Goal: Task Accomplishment & Management: Complete application form

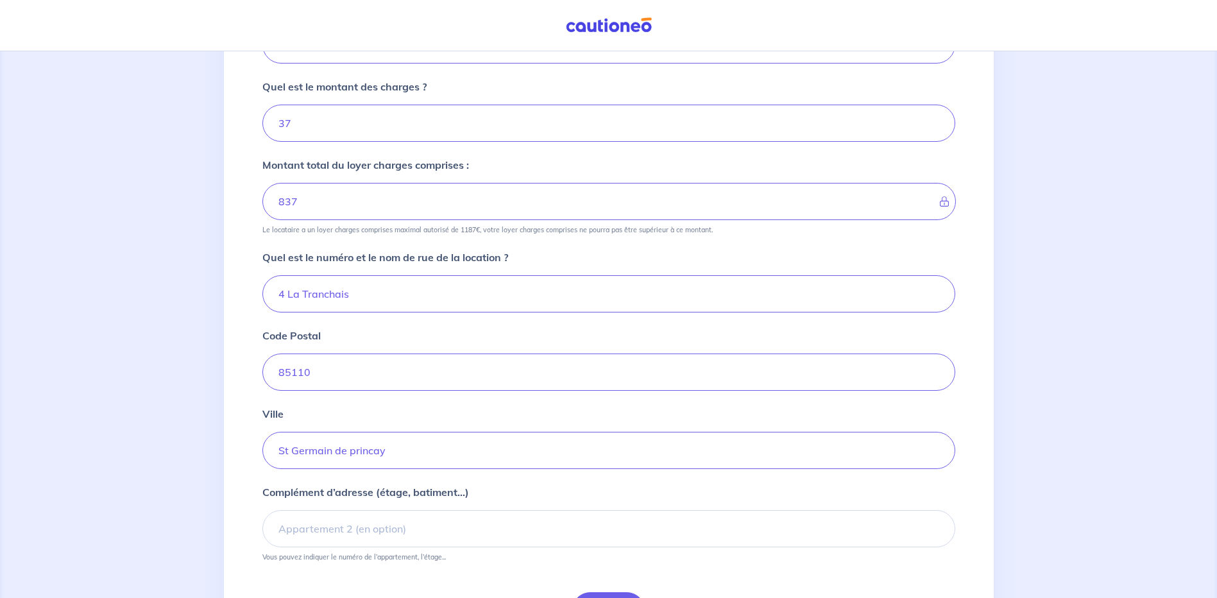
scroll to position [324, 0]
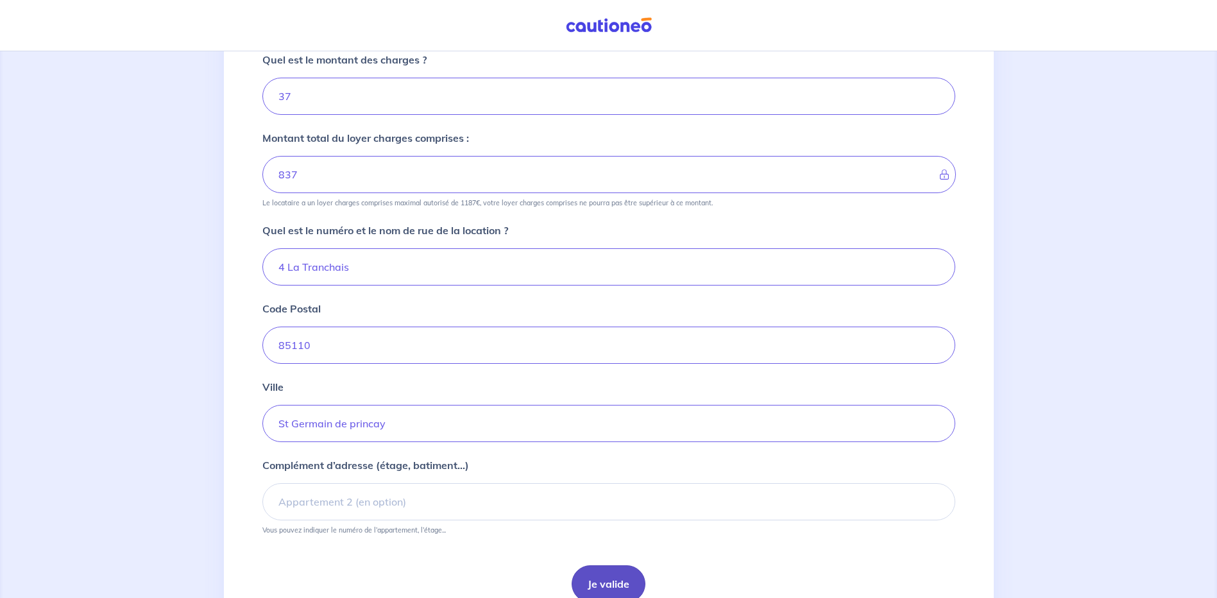
click at [612, 565] on button "Je valide" at bounding box center [609, 583] width 74 height 37
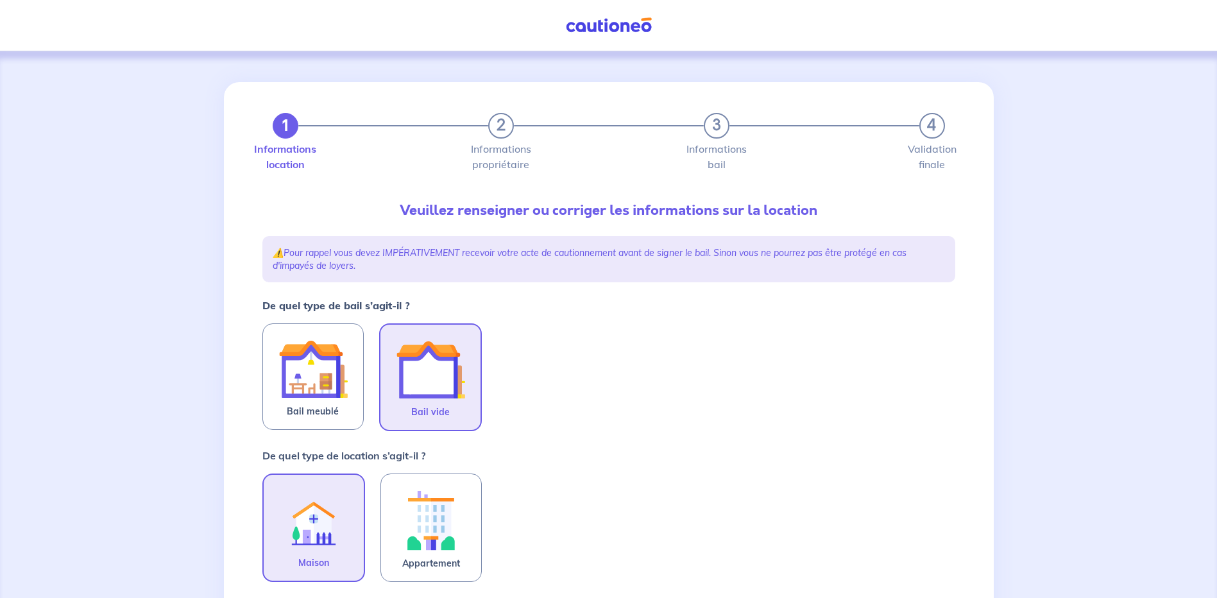
click at [465, 382] on img at bounding box center [430, 369] width 69 height 69
click at [0, 0] on input "Bail vide" at bounding box center [0, 0] width 0 height 0
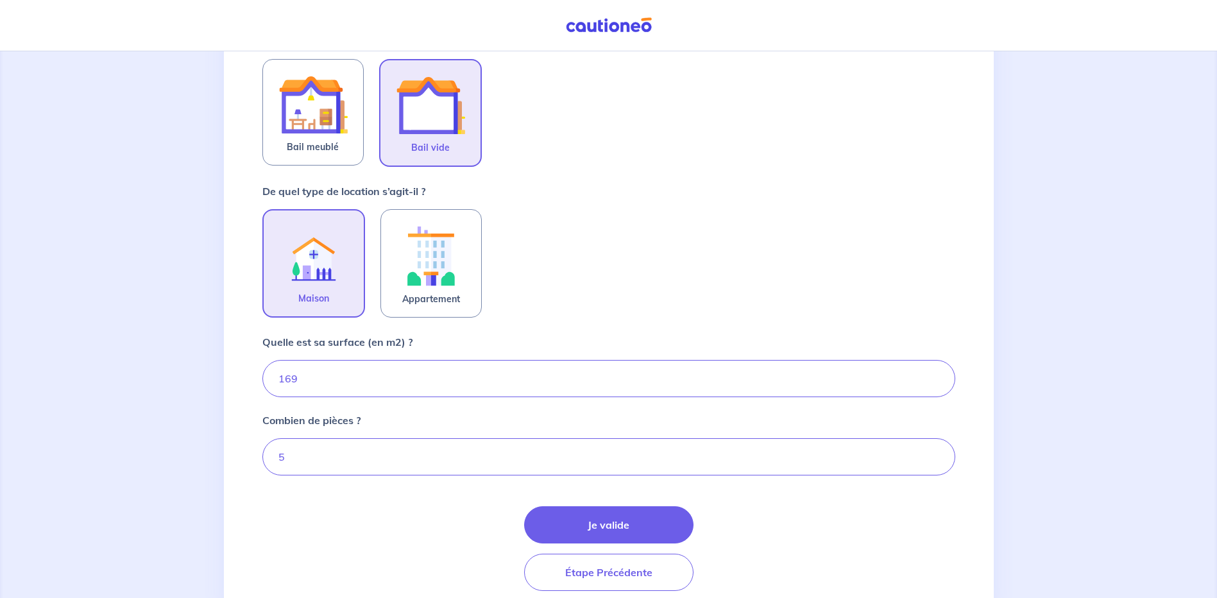
scroll to position [266, 0]
click at [359, 436] on input "5" at bounding box center [608, 454] width 693 height 37
click at [910, 436] on input "2" at bounding box center [608, 454] width 693 height 37
click at [910, 436] on input "3" at bounding box center [608, 454] width 693 height 37
click at [910, 436] on input "4" at bounding box center [608, 454] width 693 height 37
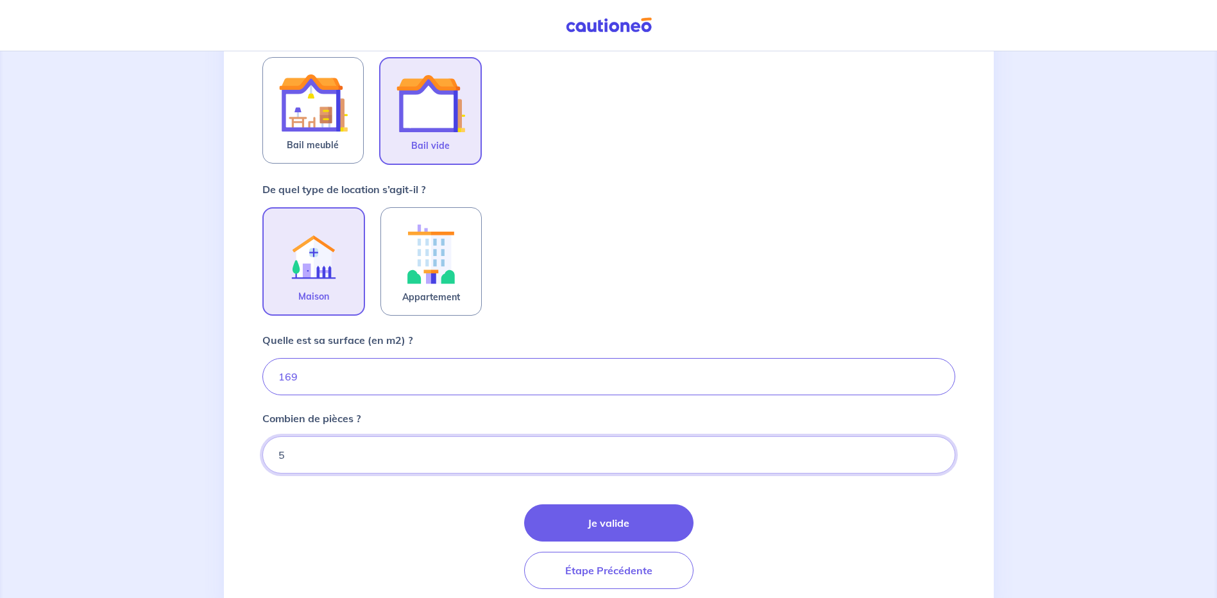
click at [910, 436] on input "5" at bounding box center [608, 454] width 693 height 37
type input "6"
click at [910, 436] on input "6" at bounding box center [608, 454] width 693 height 37
click at [625, 504] on button "Je valide" at bounding box center [608, 522] width 169 height 37
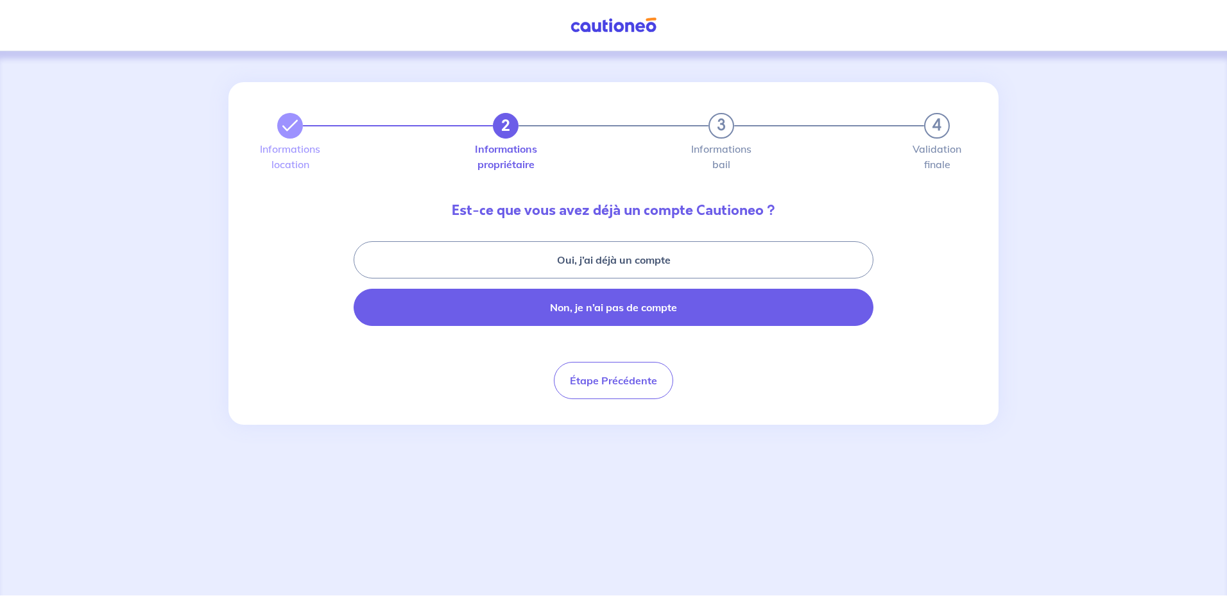
click at [633, 296] on button "Non, je n’ai pas de compte" at bounding box center [614, 307] width 520 height 37
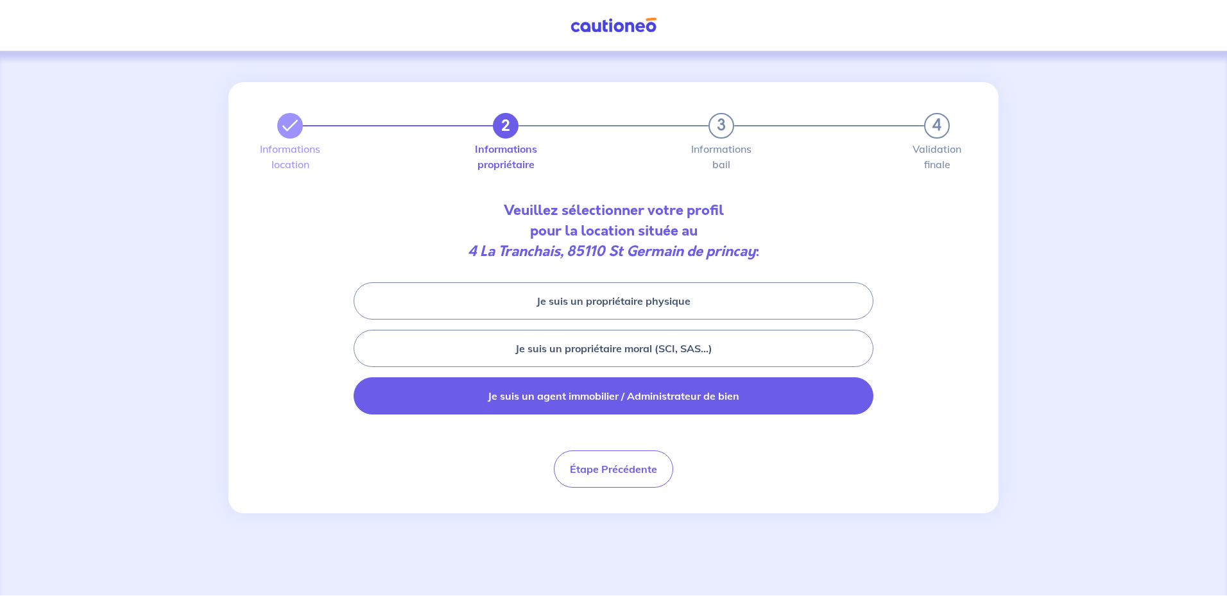
click at [641, 377] on button "Je suis un agent immobilier / Administrateur de bien" at bounding box center [614, 395] width 520 height 37
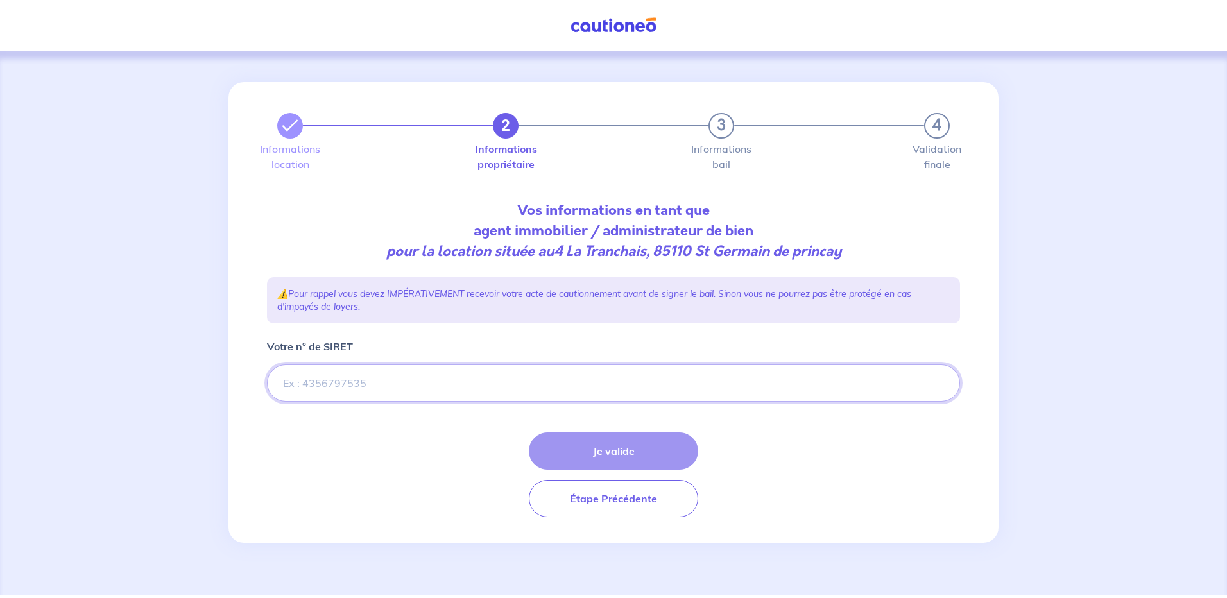
click at [459, 365] on input "Votre n° de SIRET" at bounding box center [613, 382] width 693 height 37
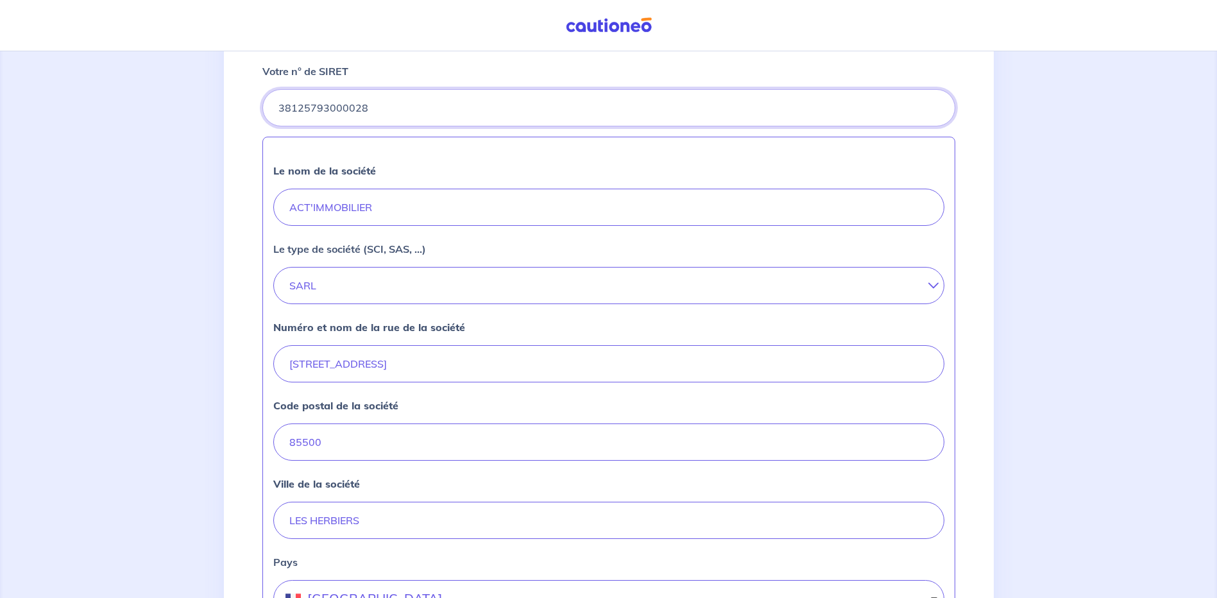
scroll to position [385, 0]
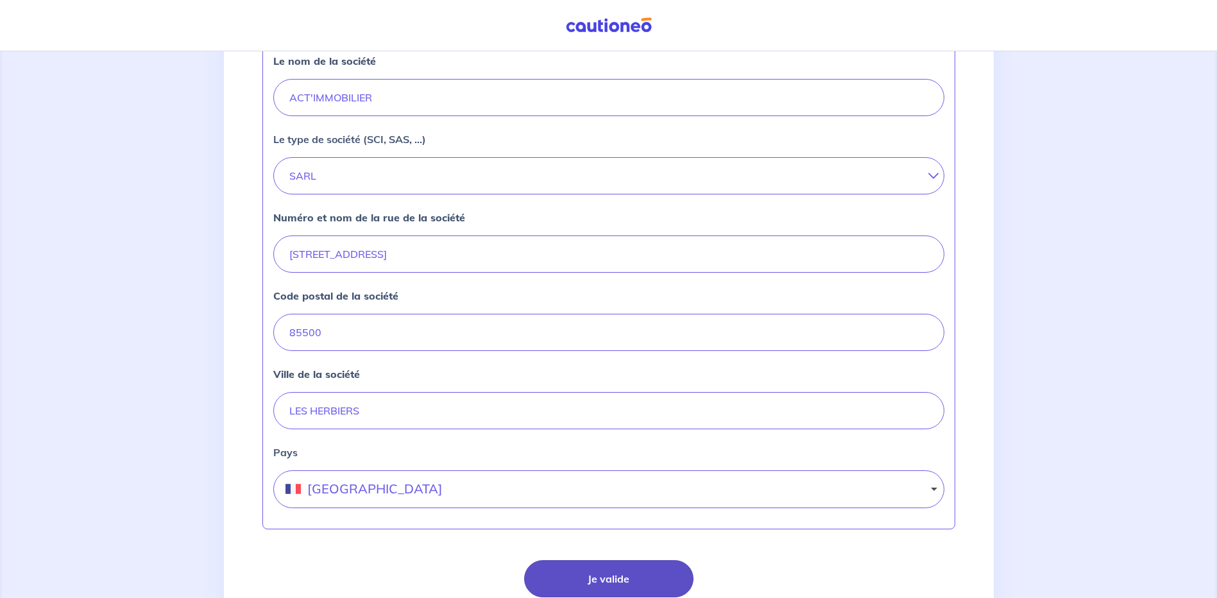
type input "38125793000028"
click at [622, 560] on button "Je valide" at bounding box center [608, 578] width 169 height 37
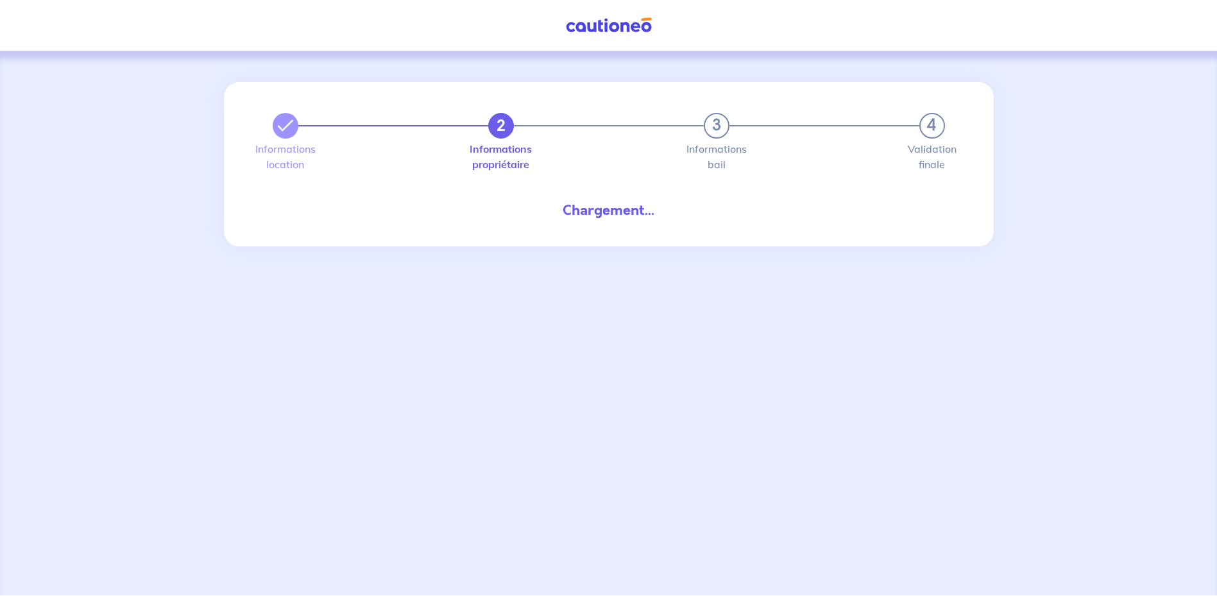
select select "FR"
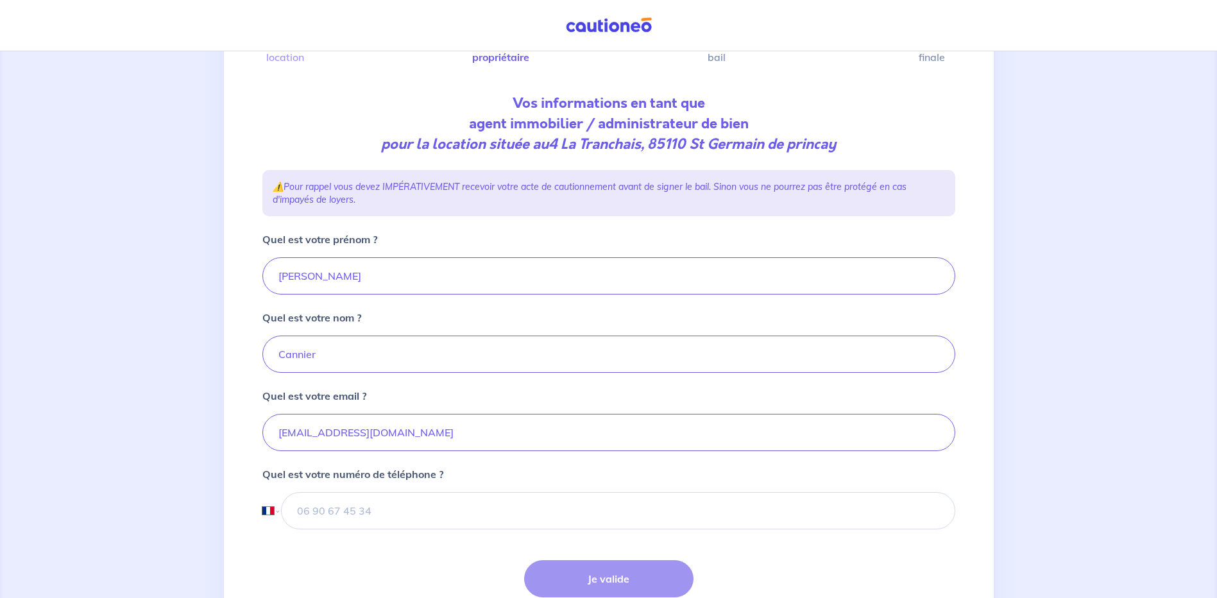
scroll to position [128, 0]
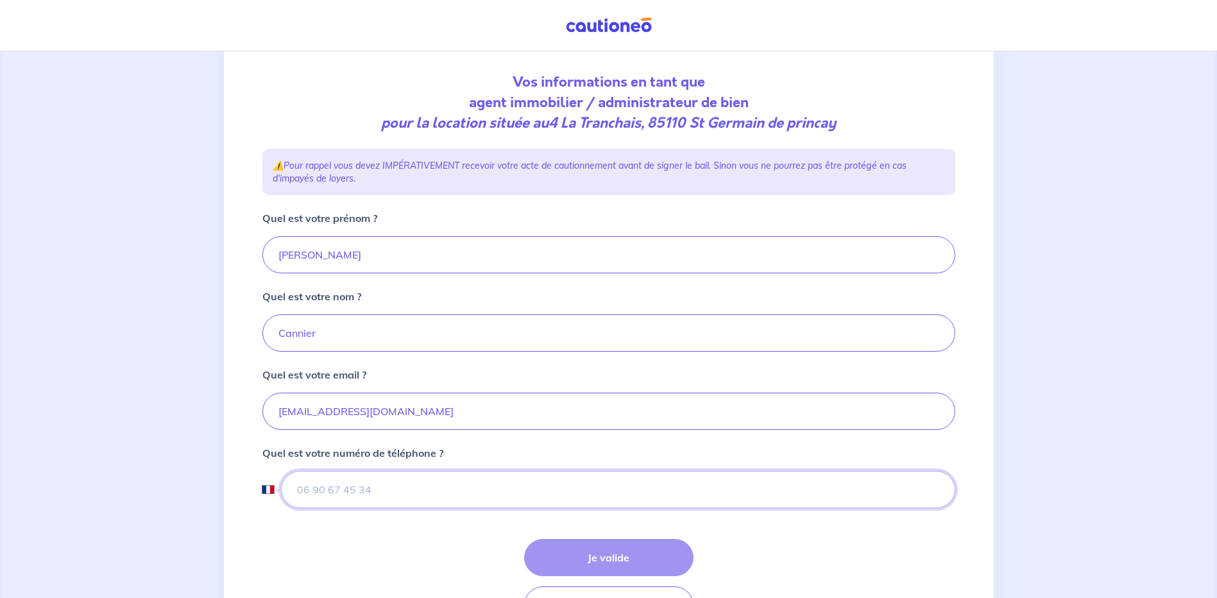
click at [439, 471] on input "tel" at bounding box center [618, 489] width 674 height 37
type input "02 51 67 90 90"
click at [615, 539] on button "Je valide" at bounding box center [608, 557] width 169 height 37
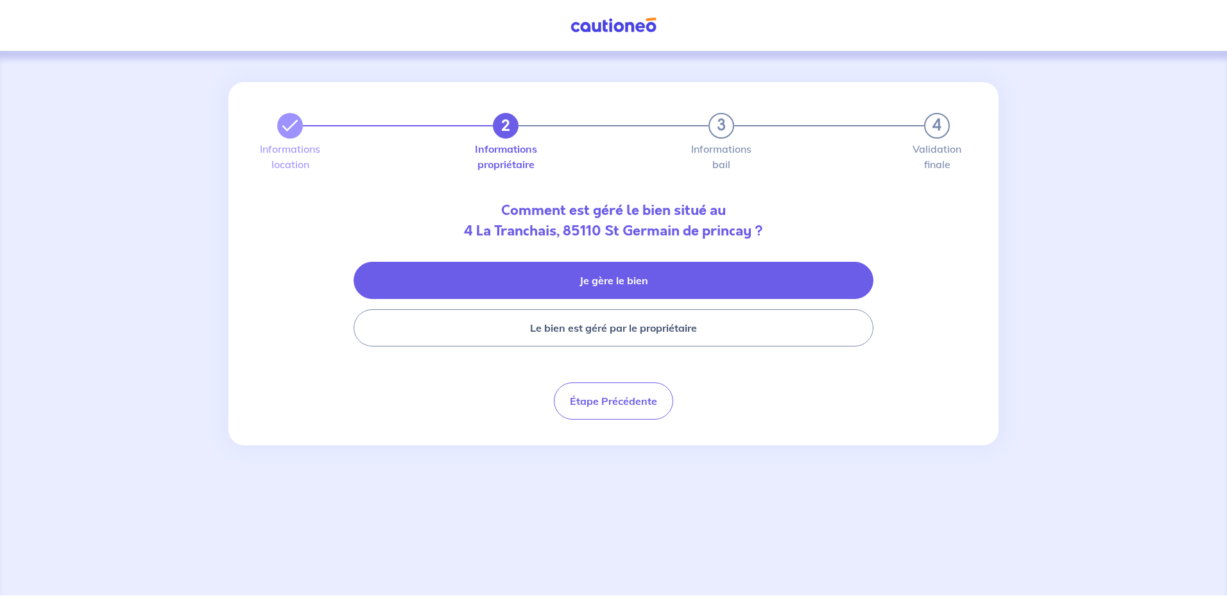
click at [635, 273] on button "Je gère le bien" at bounding box center [614, 280] width 520 height 37
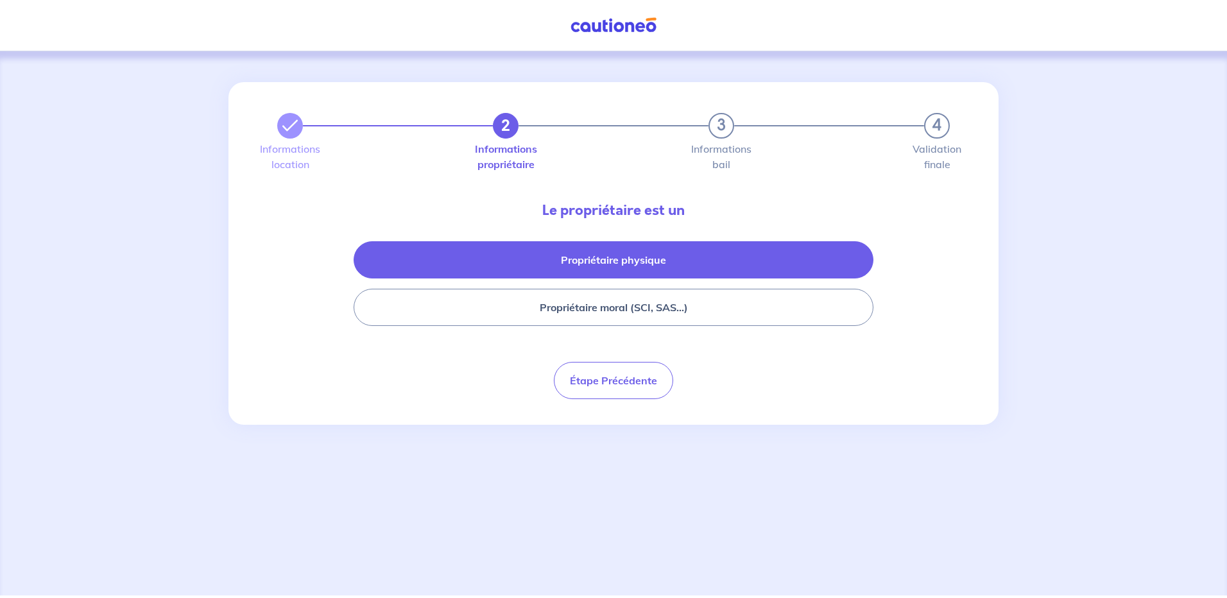
click at [632, 242] on button "Propriétaire physique" at bounding box center [614, 259] width 520 height 37
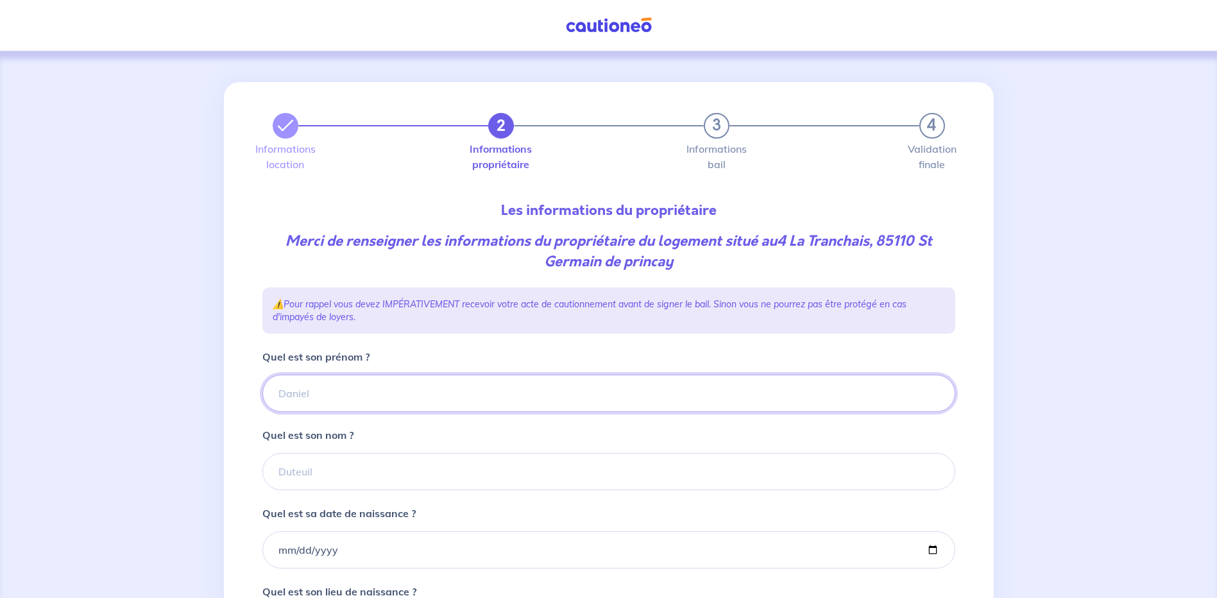
click at [373, 375] on input "Quel est son prénom ?" at bounding box center [608, 393] width 693 height 37
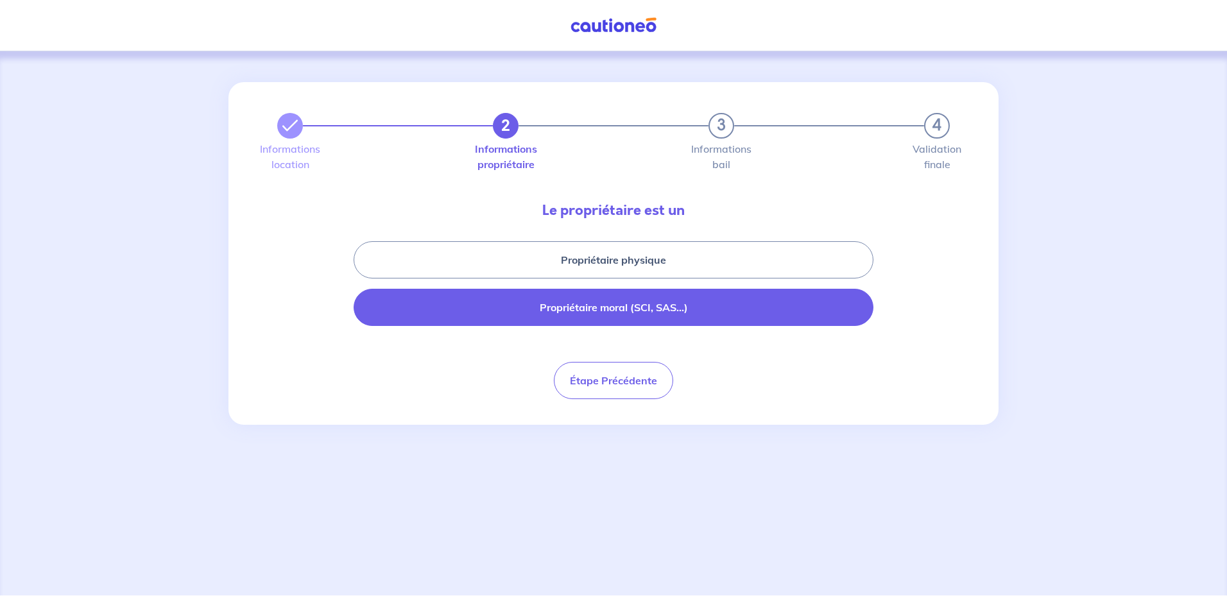
click at [646, 299] on button "Propriétaire moral (SCI, SAS...)" at bounding box center [614, 307] width 520 height 37
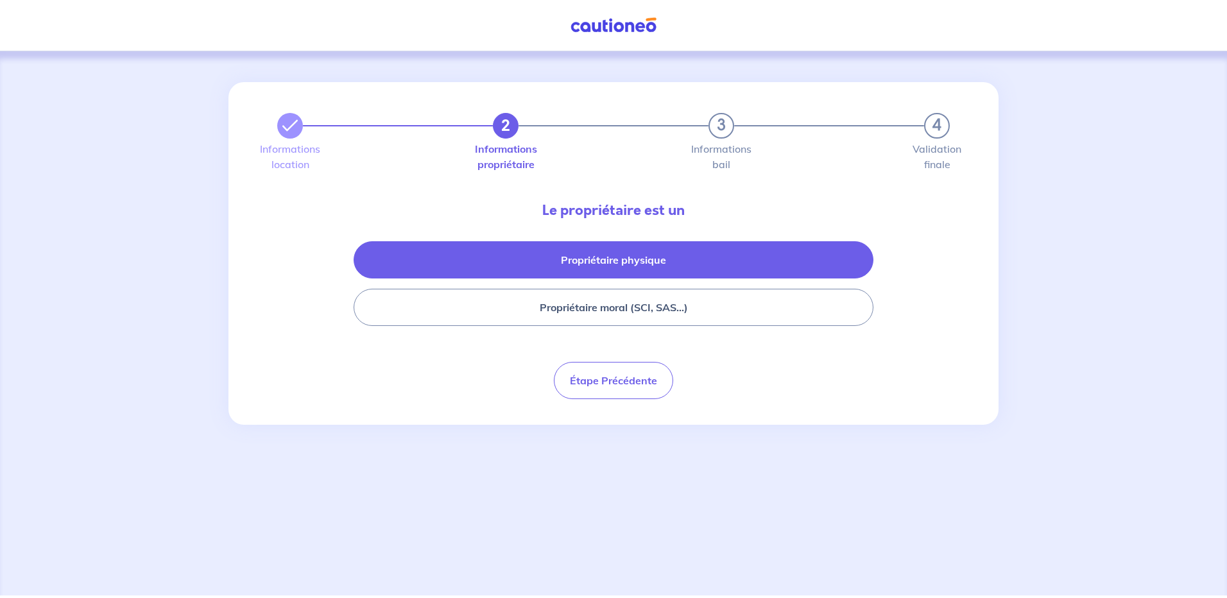
click at [565, 255] on button "Propriétaire physique" at bounding box center [614, 259] width 520 height 37
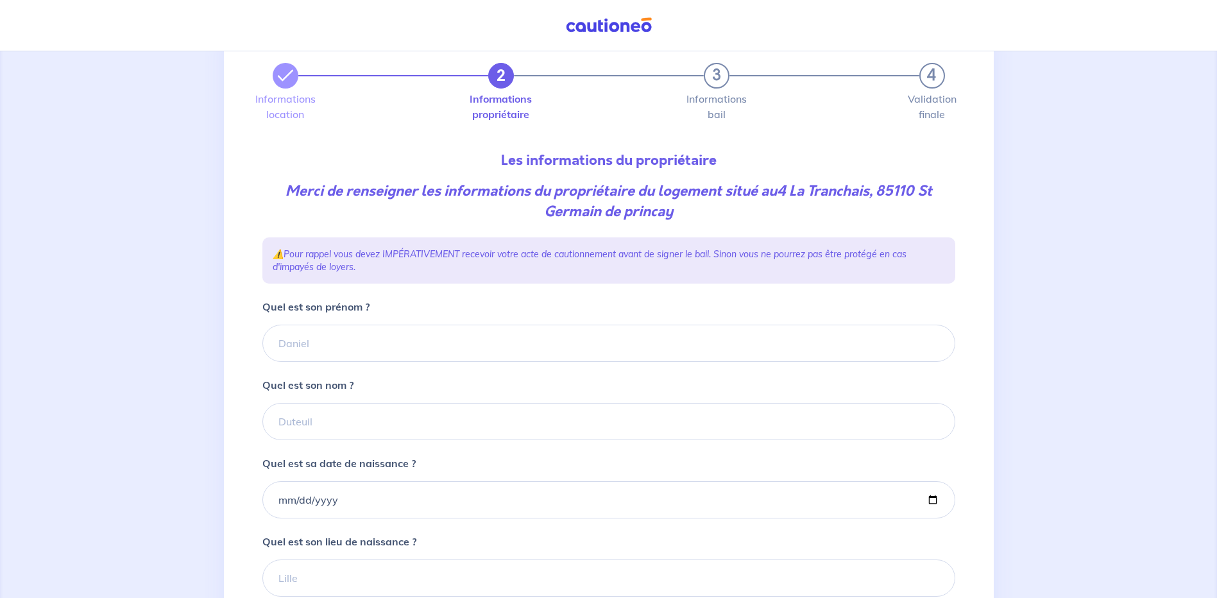
scroll to position [42, 0]
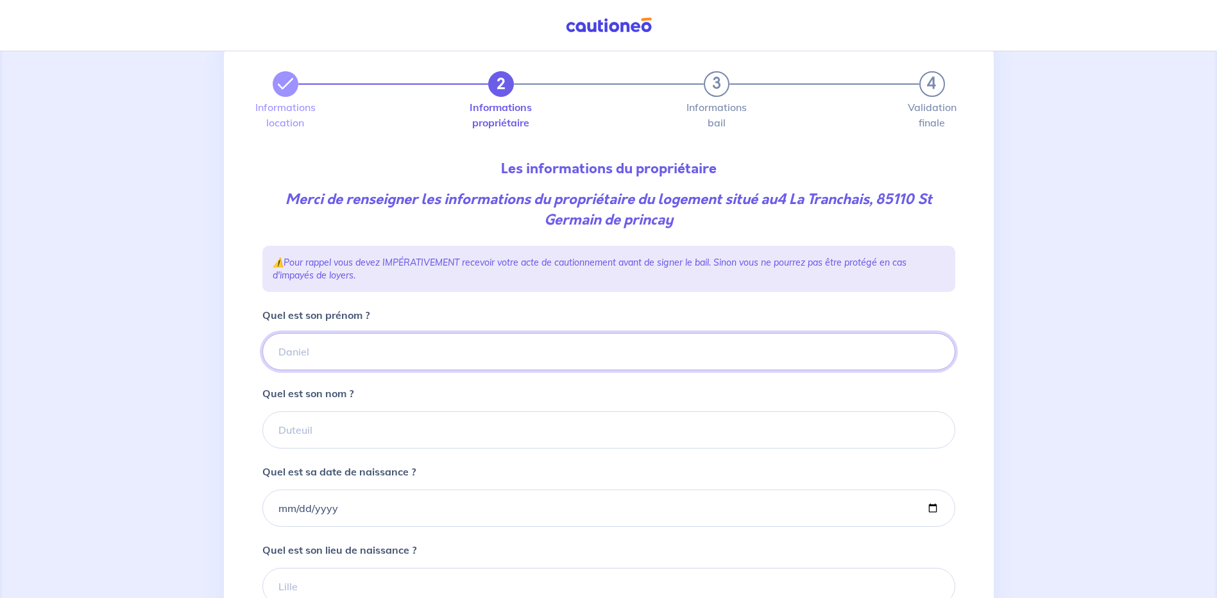
click at [456, 333] on input "Quel est son prénom ?" at bounding box center [608, 351] width 693 height 37
type input "Yves"
type input "JOUSSET"
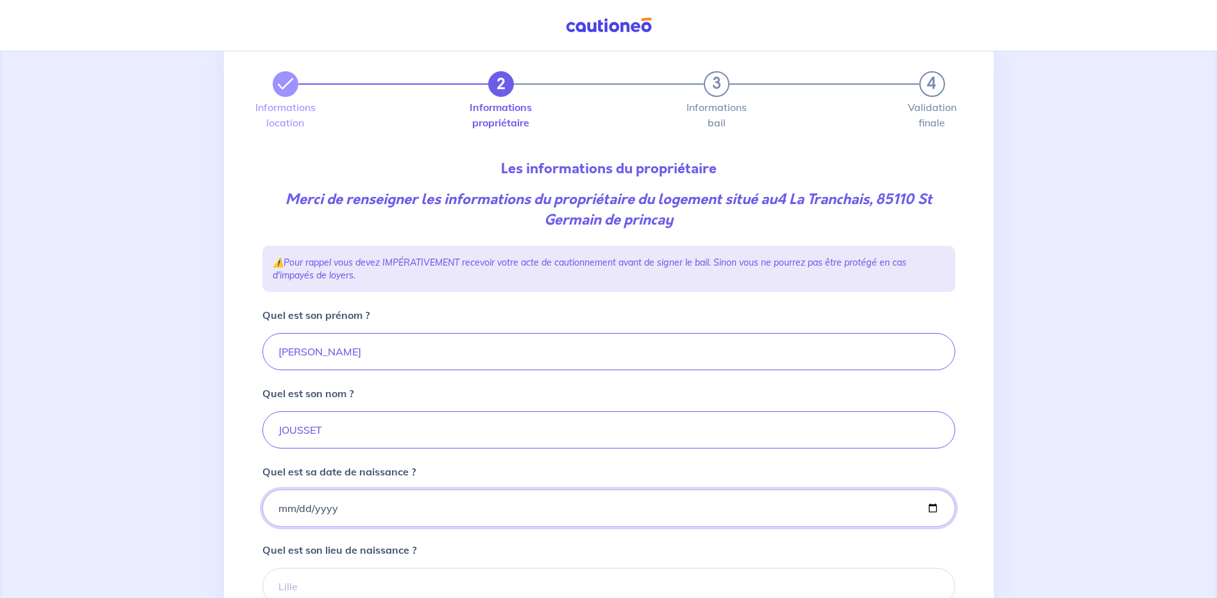
click at [420, 490] on input "Quel est sa date de naissance ?" at bounding box center [608, 508] width 693 height 37
type input "1976-01-11"
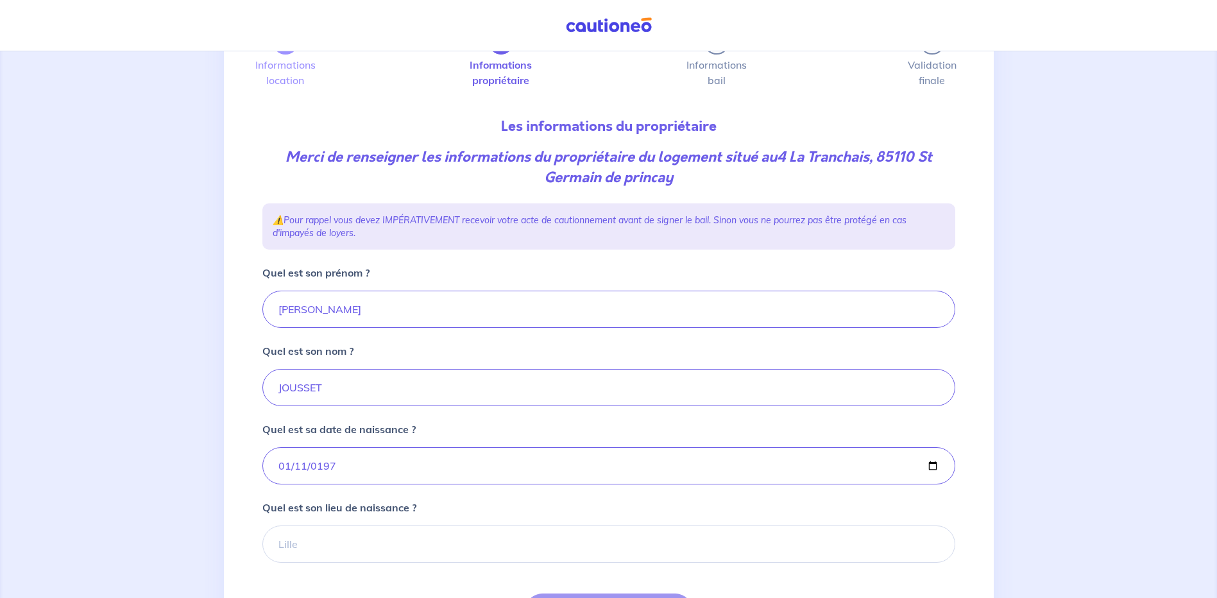
scroll to position [106, 0]
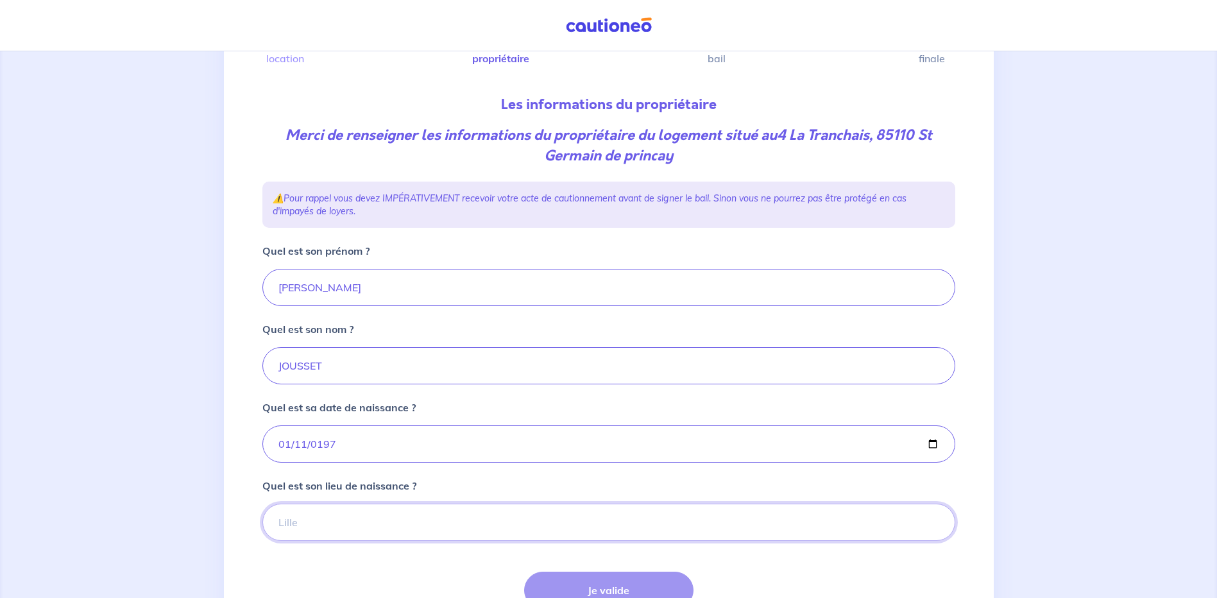
click at [478, 504] on input "Quel est son lieu de naissance ?" at bounding box center [608, 522] width 693 height 37
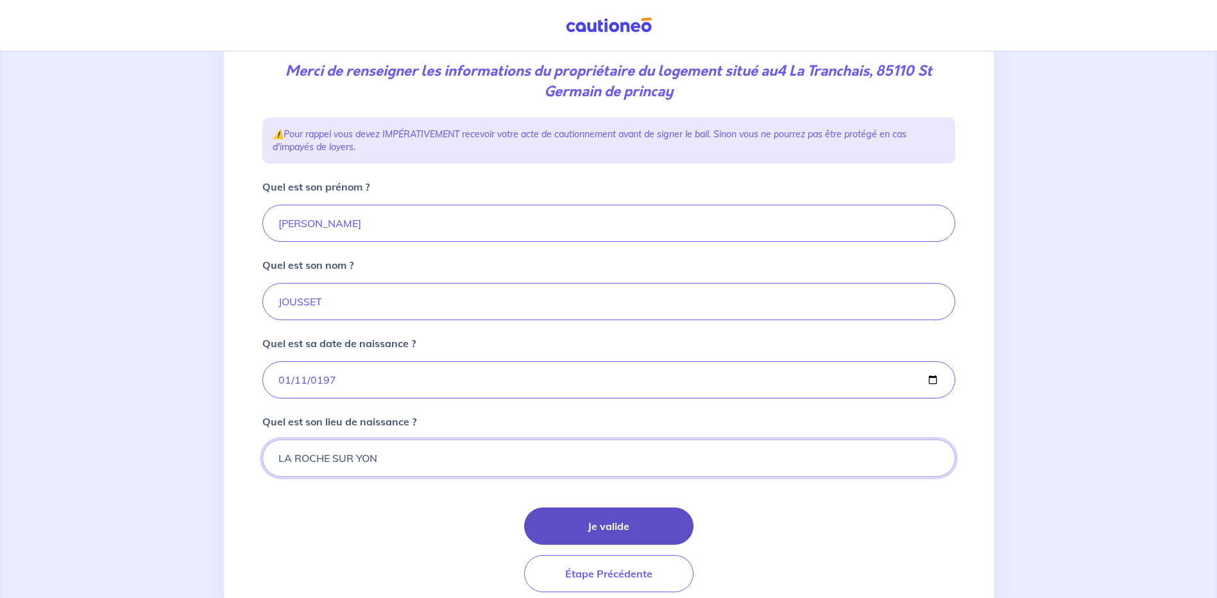
type input "LA ROCHE SUR YON"
click at [589, 508] on button "Je valide" at bounding box center [608, 526] width 169 height 37
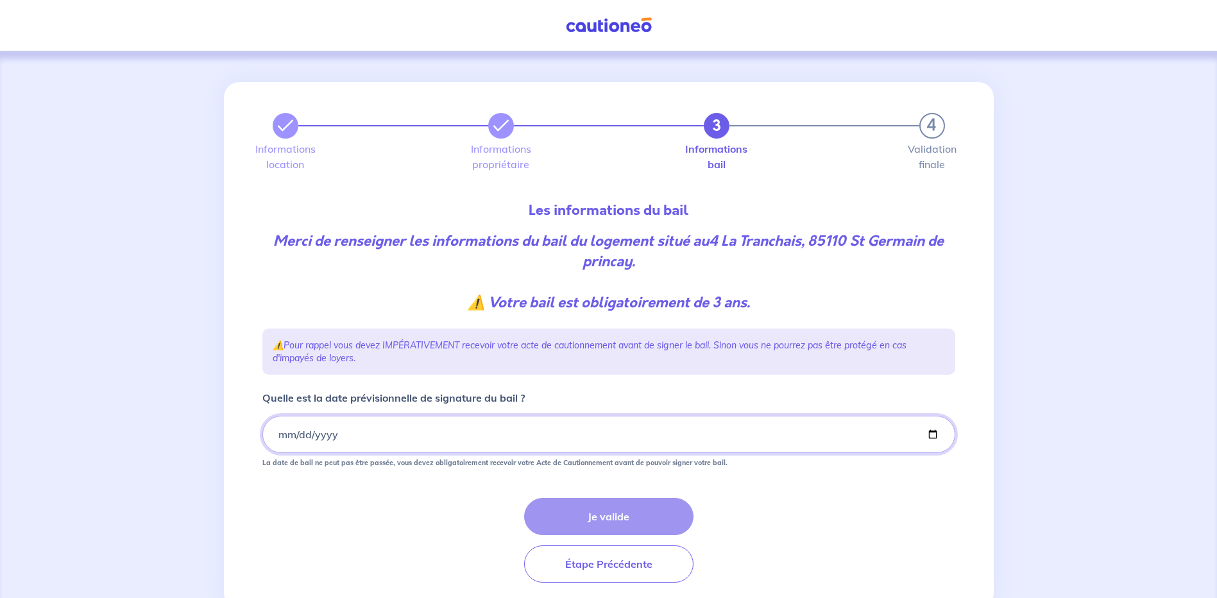
click at [393, 416] on input "Quelle est la date prévisionnelle de signature du bail ?" at bounding box center [608, 434] width 693 height 37
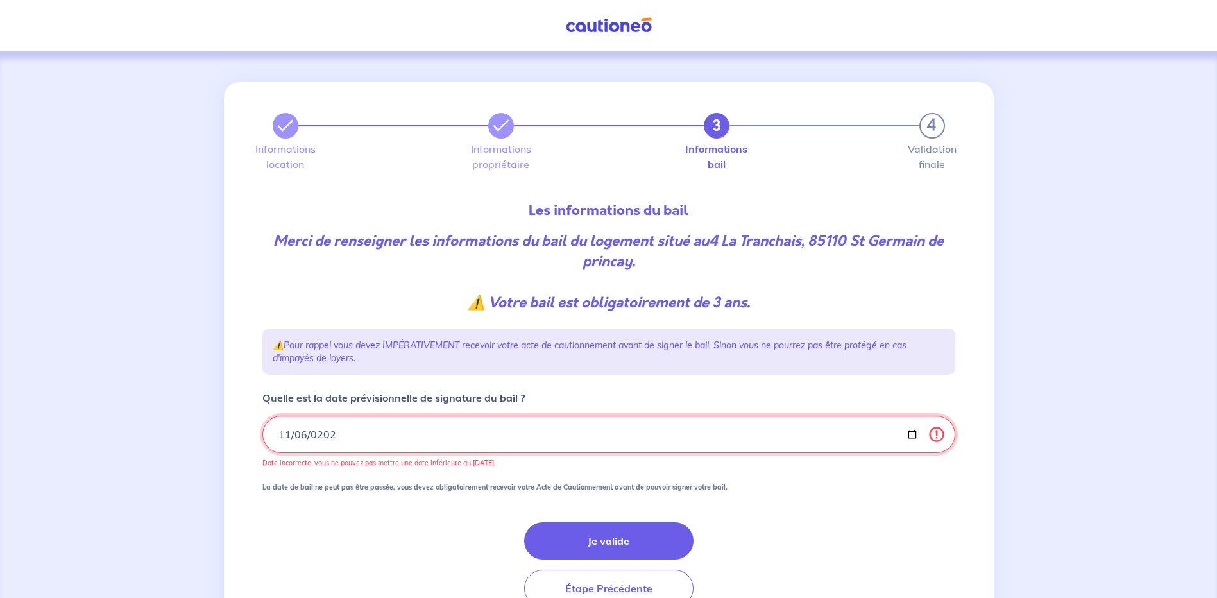
type input "2025-11-06"
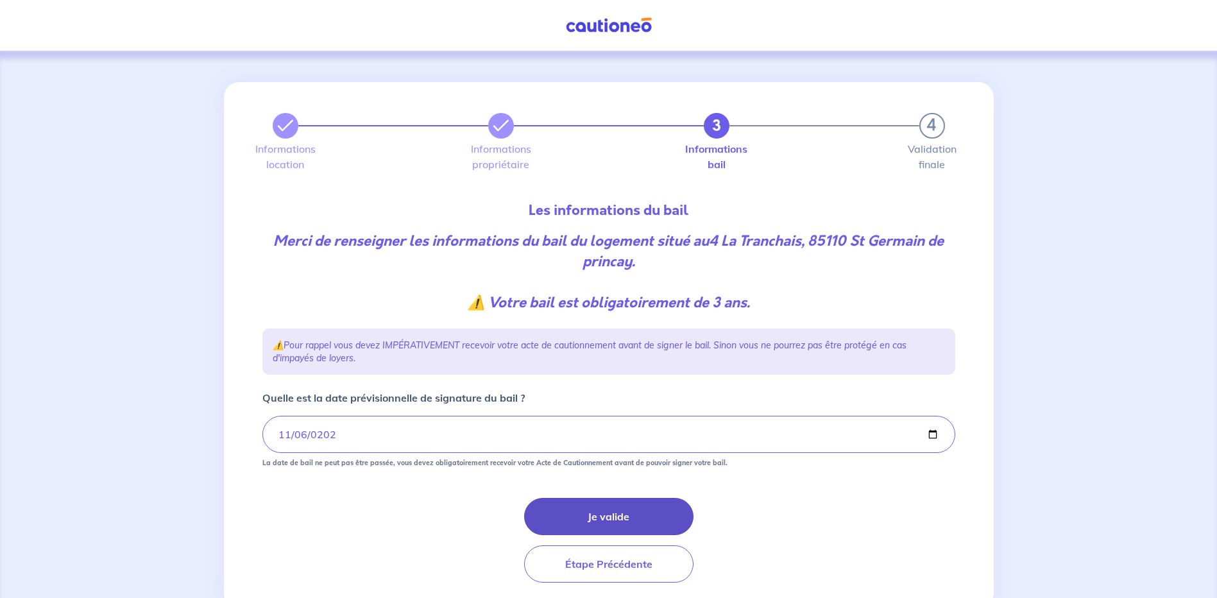
click at [618, 498] on button "Je valide" at bounding box center [608, 516] width 169 height 37
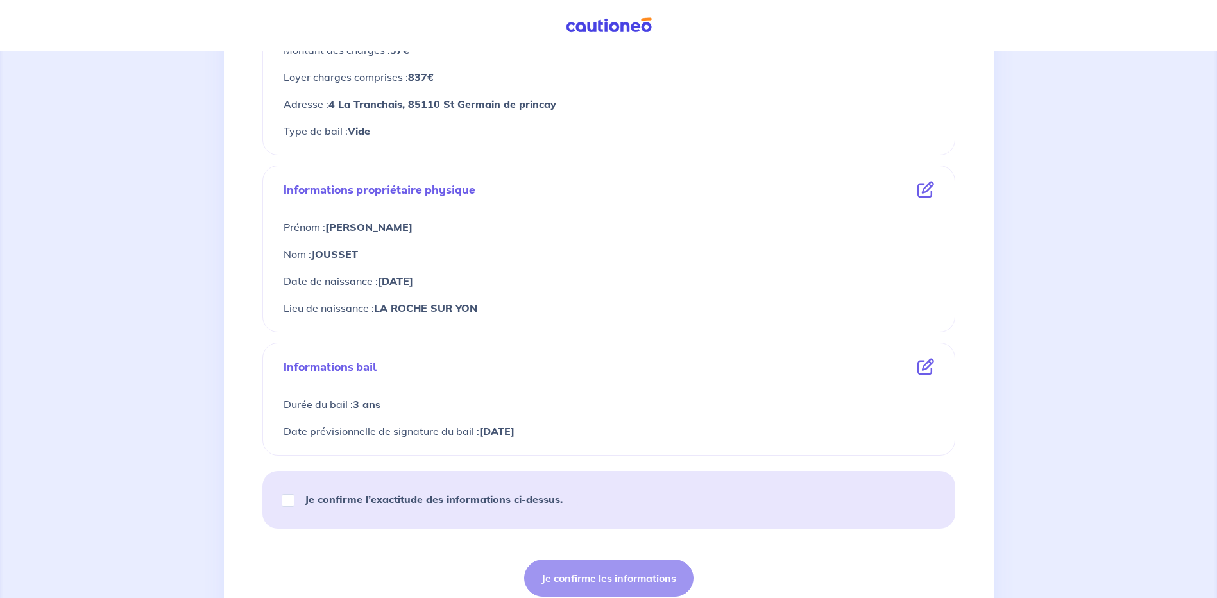
scroll to position [384, 0]
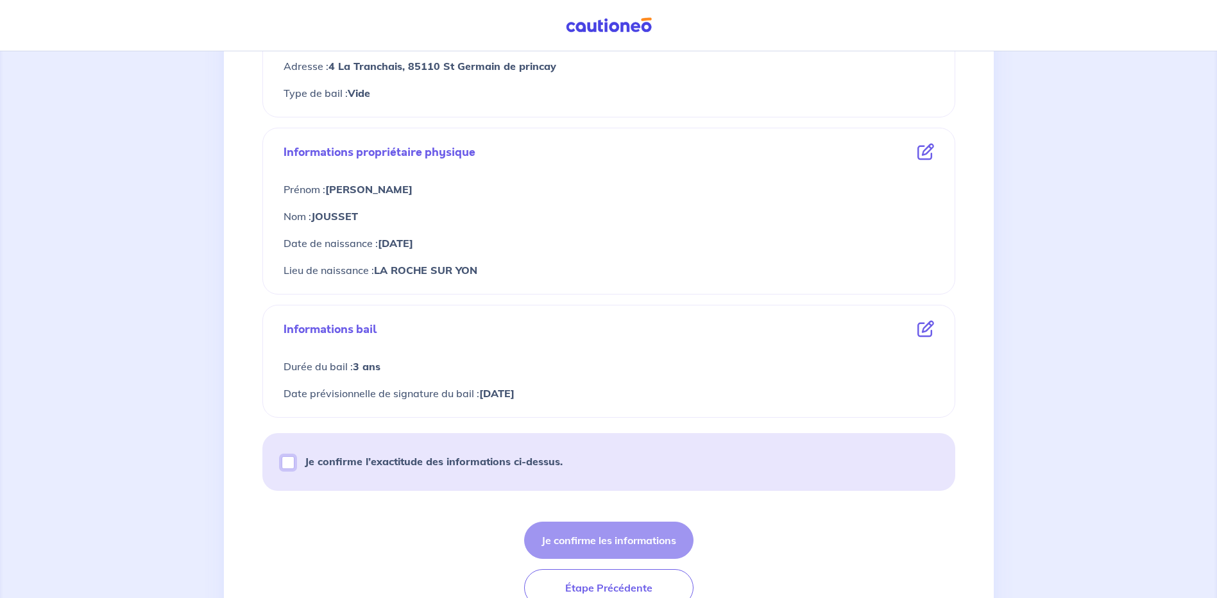
click at [295, 456] on input "Je confirme l’exactitude des informations ci-dessus." at bounding box center [288, 462] width 13 height 13
checkbox input "true"
click at [631, 522] on button "Je confirme les informations" at bounding box center [608, 540] width 169 height 37
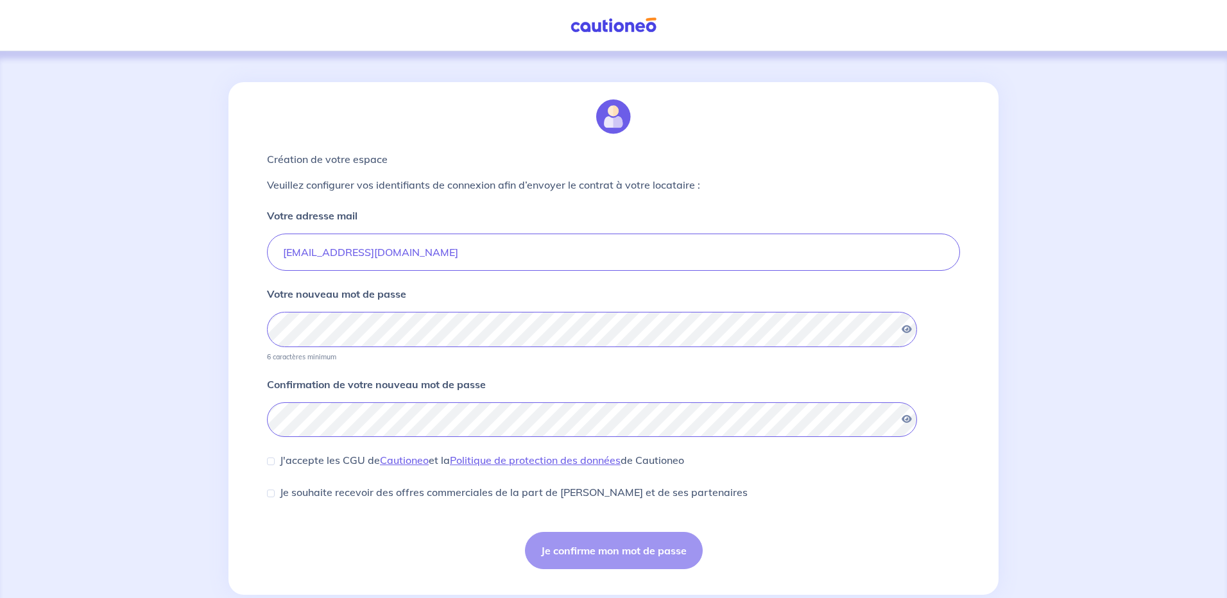
click at [626, 532] on div "Je confirme mon mot de passe" at bounding box center [613, 550] width 693 height 37
click at [912, 325] on icon "button" at bounding box center [907, 329] width 10 height 9
click at [912, 414] on icon "button" at bounding box center [906, 418] width 12 height 9
click at [912, 414] on icon "button" at bounding box center [907, 418] width 10 height 9
click at [296, 452] on div "J'accepte les CGU de Cautioneo et la Politique de protection des données de Cau…" at bounding box center [475, 459] width 417 height 15
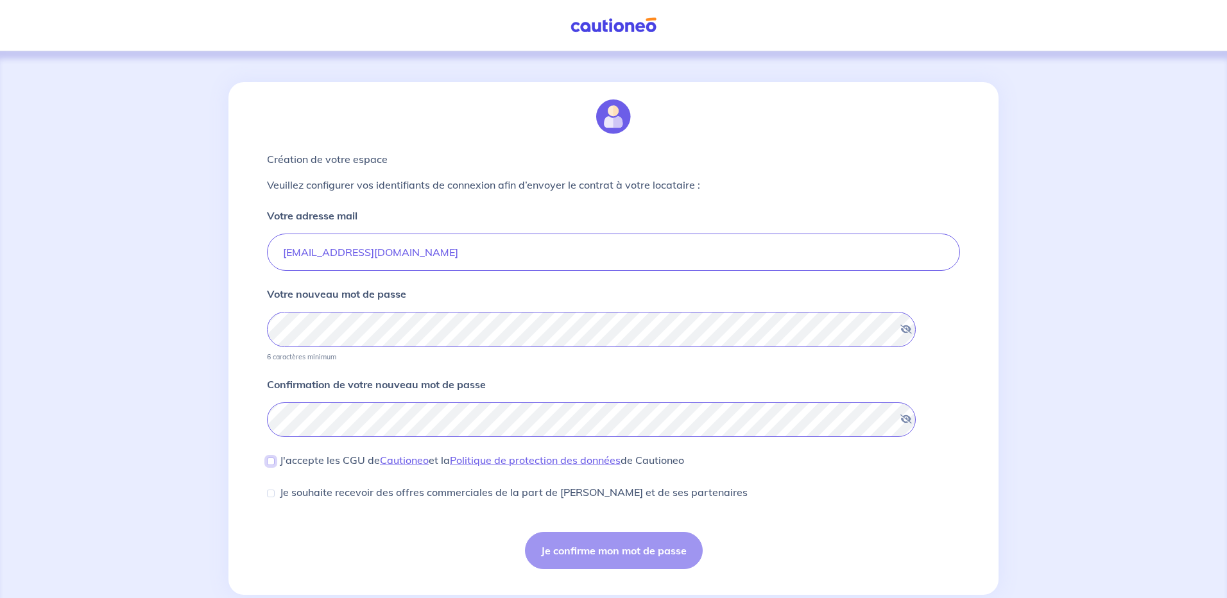
click at [275, 457] on input "J'accepte les CGU de Cautioneo et la Politique de protection des données de Cau…" at bounding box center [271, 461] width 8 height 8
checkbox input "true"
click at [619, 532] on button "Je confirme mon mot de passe" at bounding box center [614, 550] width 178 height 37
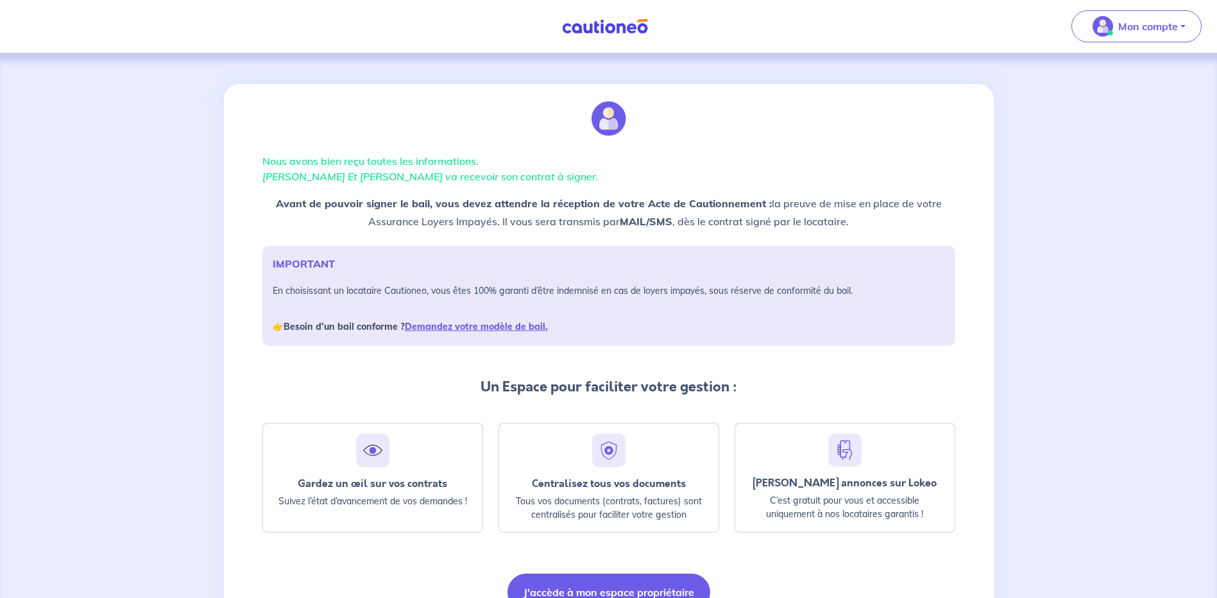
scroll to position [34, 0]
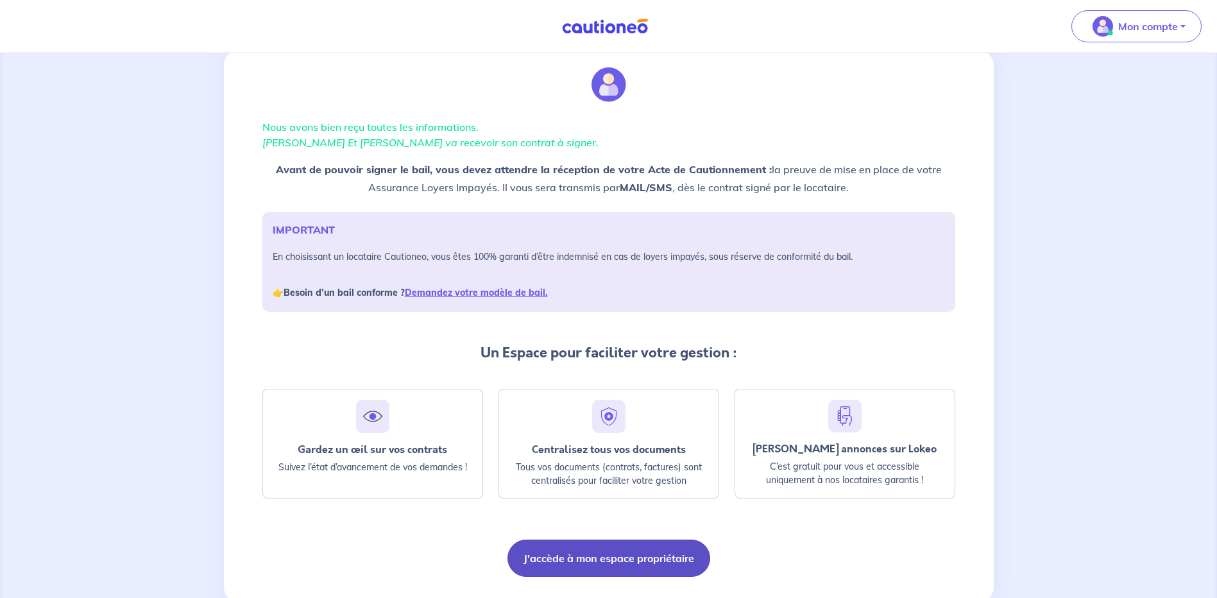
click at [621, 540] on button "J'accède à mon espace propriétaire" at bounding box center [609, 558] width 203 height 37
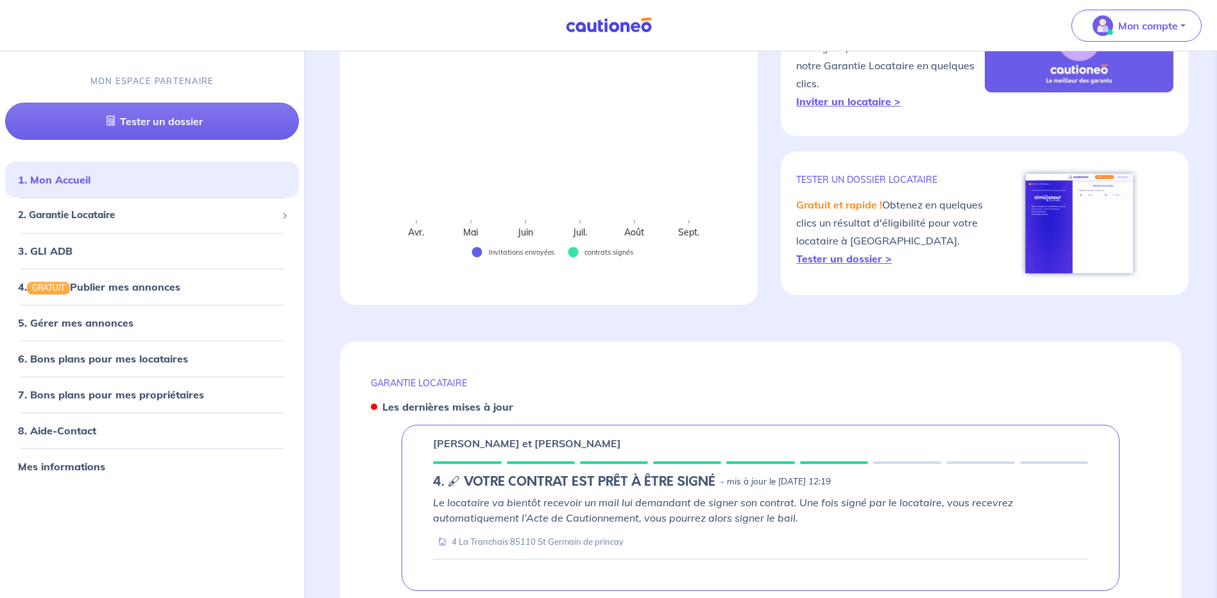
scroll to position [192, 0]
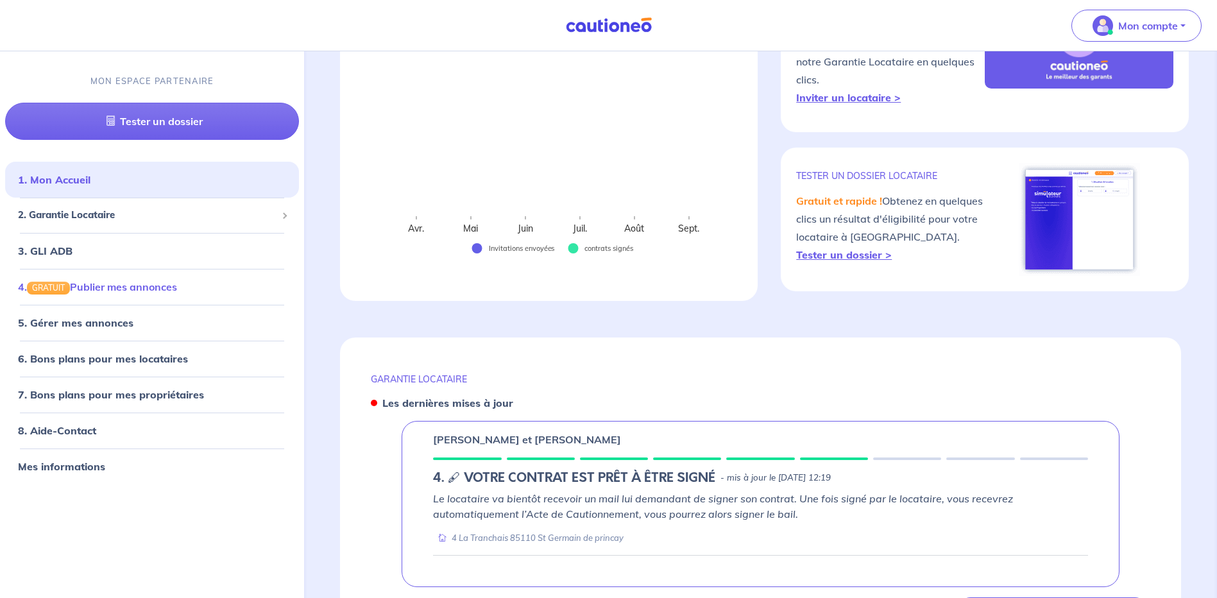
click at [138, 280] on link "4. GRATUIT Publier mes annonces" at bounding box center [97, 286] width 159 height 13
